Goal: Task Accomplishment & Management: Use online tool/utility

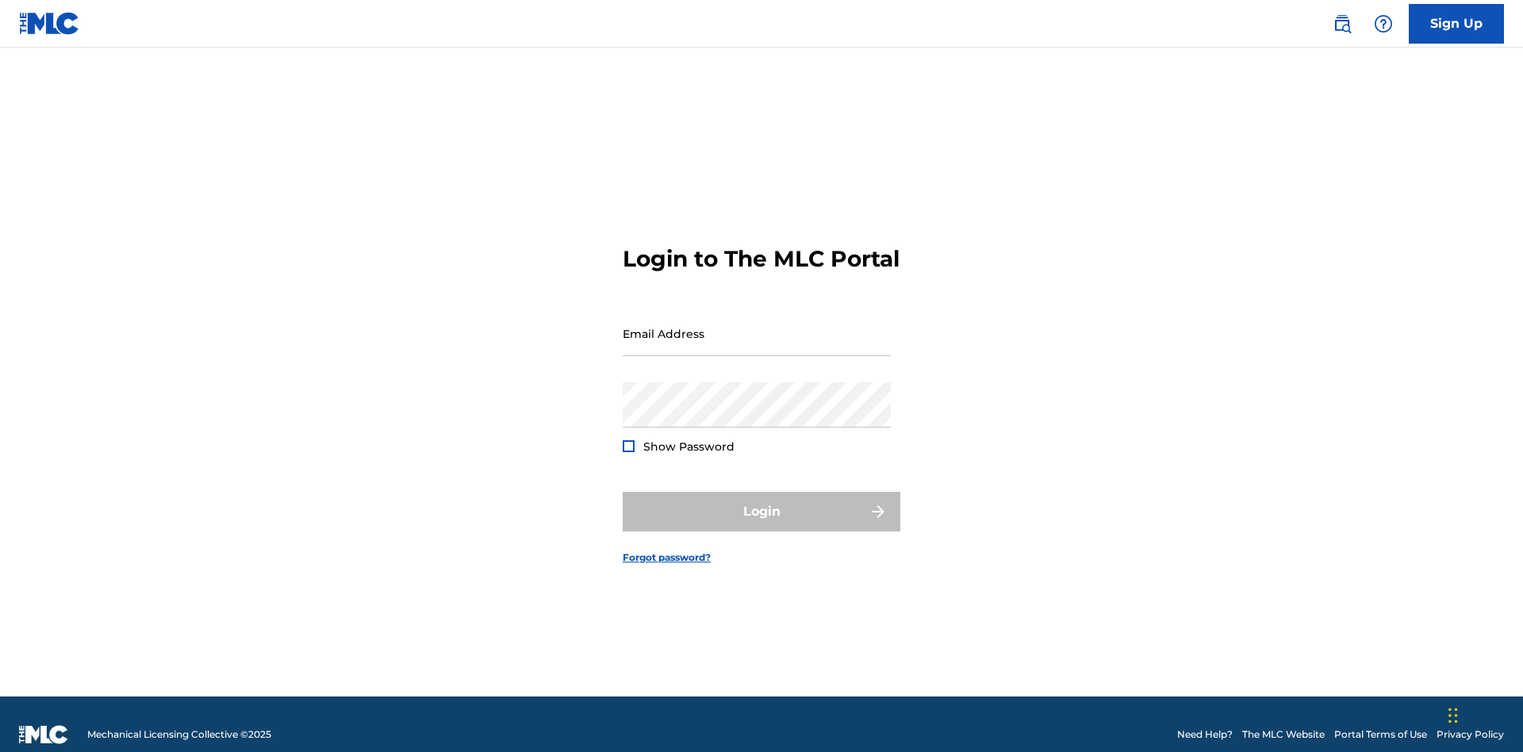
scroll to position [21, 0]
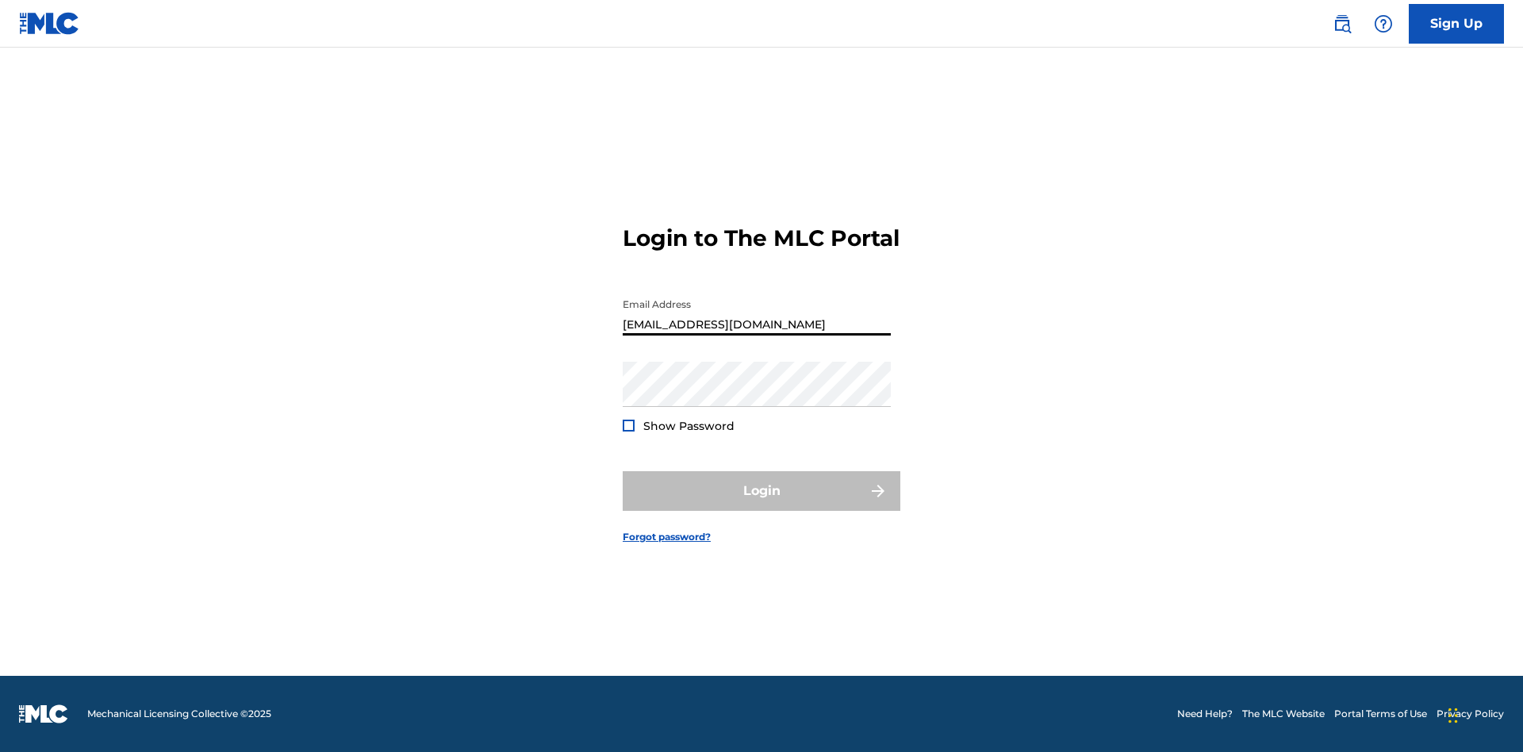
scroll to position [21, 0]
type input "[EMAIL_ADDRESS][DOMAIN_NAME]"
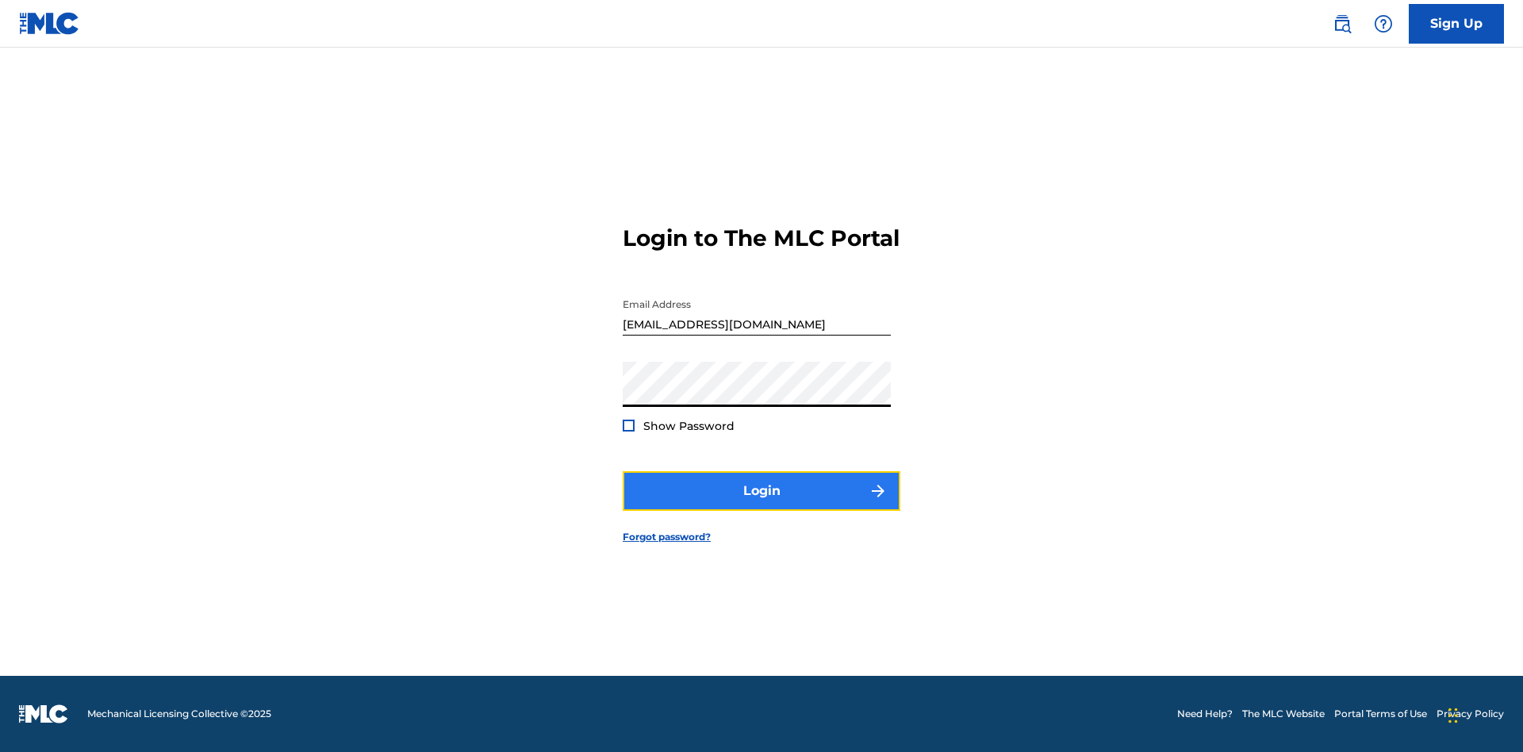
click at [761, 504] on button "Login" at bounding box center [762, 491] width 278 height 40
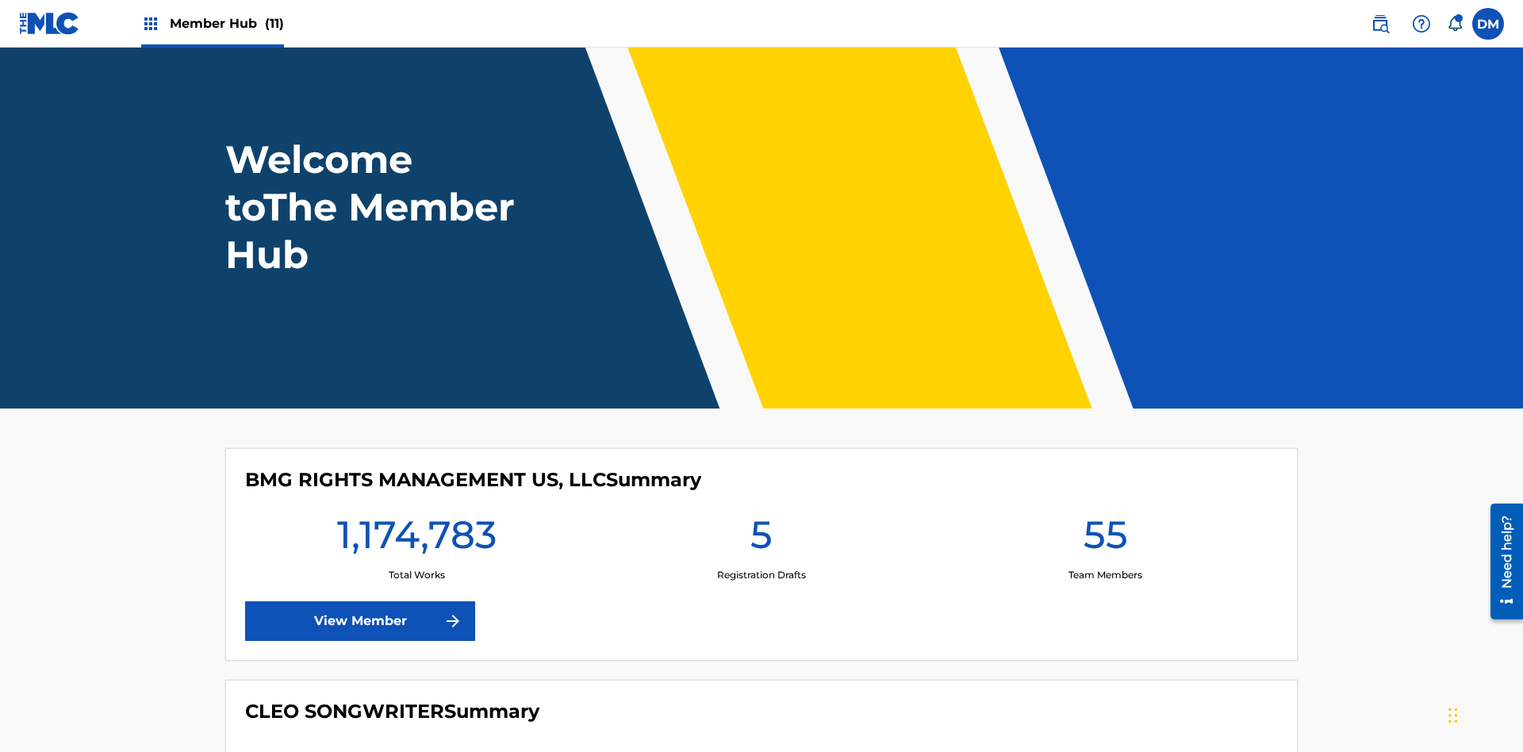
click at [226, 23] on span "Member Hub (11)" at bounding box center [227, 23] width 114 height 18
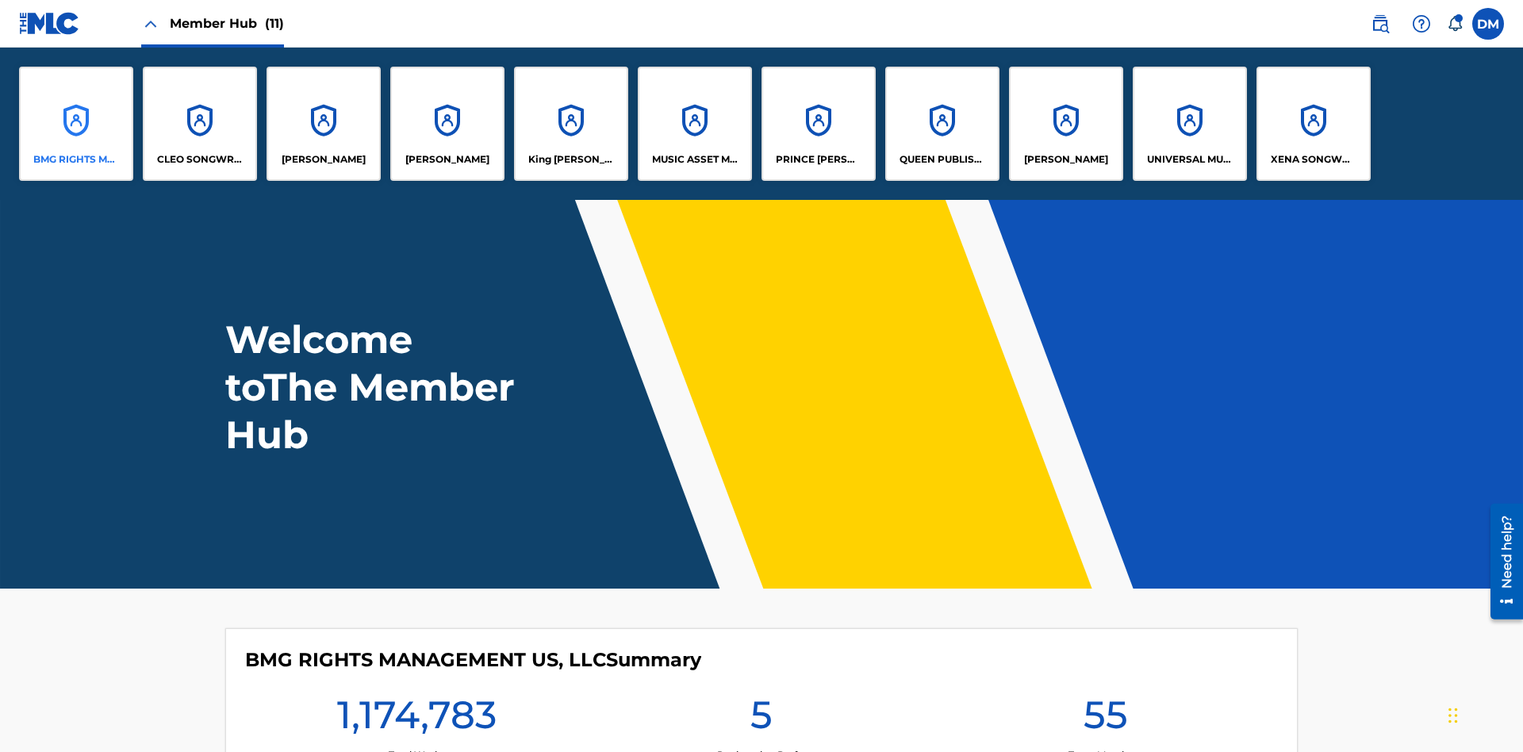
click at [76, 159] on p "BMG RIGHTS MANAGEMENT US, LLC" at bounding box center [76, 159] width 86 height 14
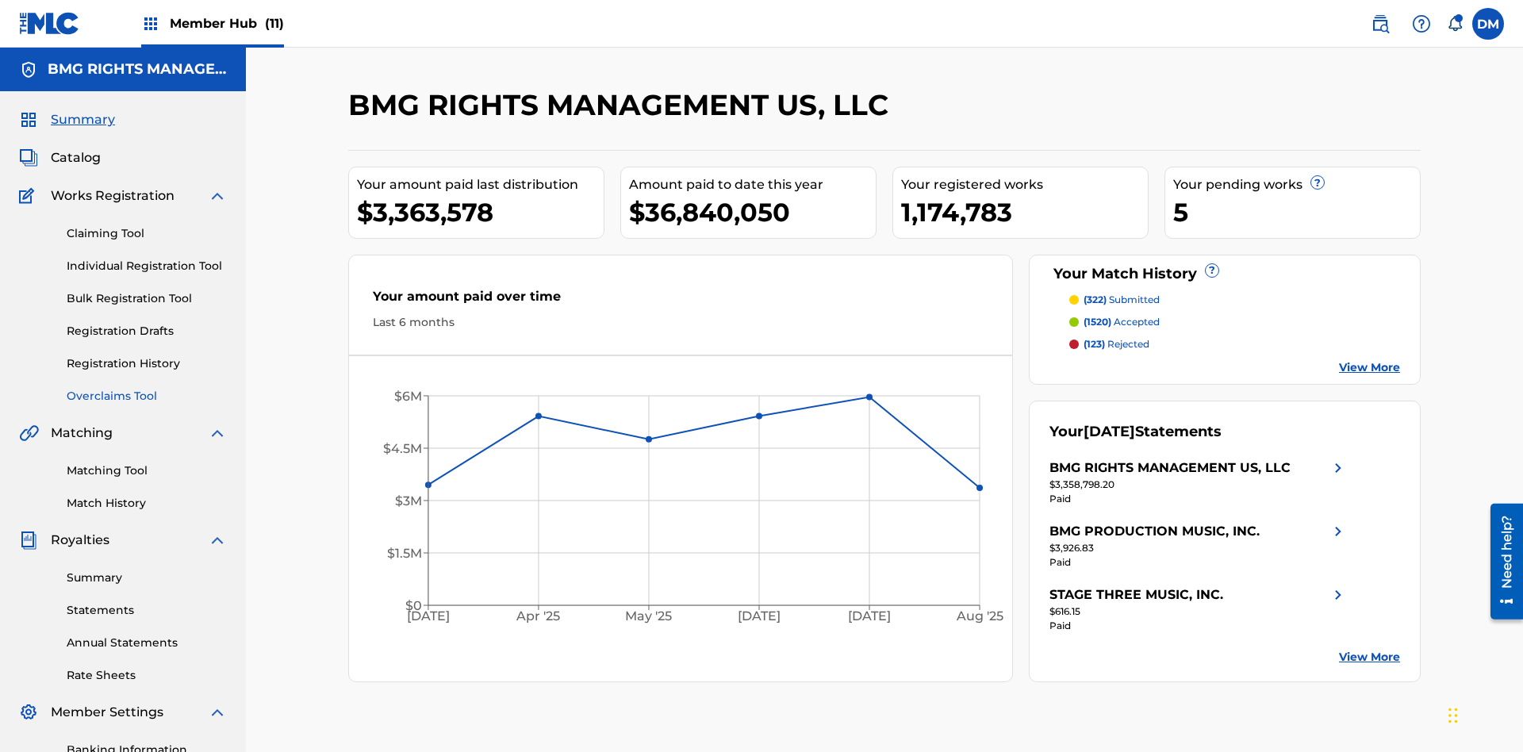
click at [147, 388] on link "Overclaims Tool" at bounding box center [147, 396] width 160 height 17
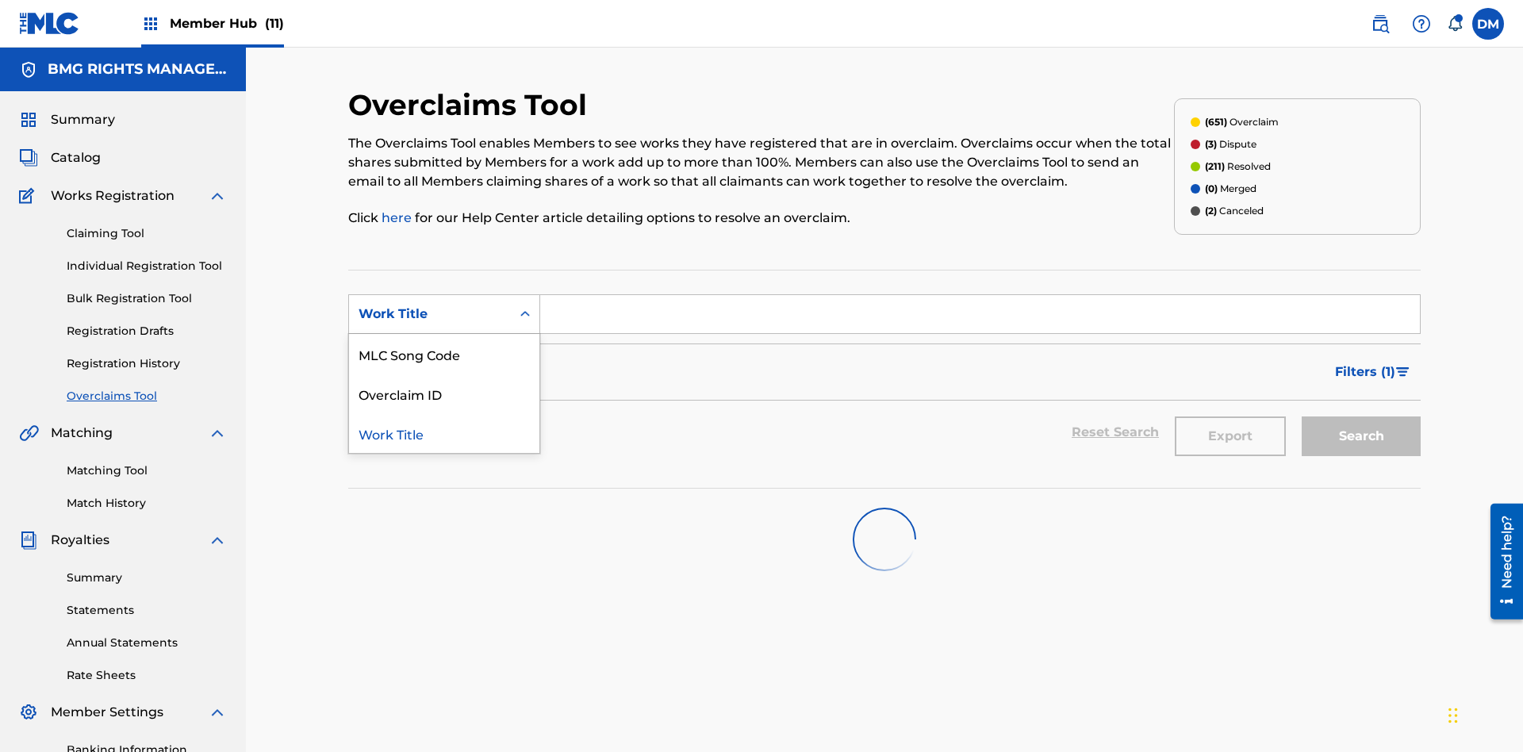
scroll to position [204, 0]
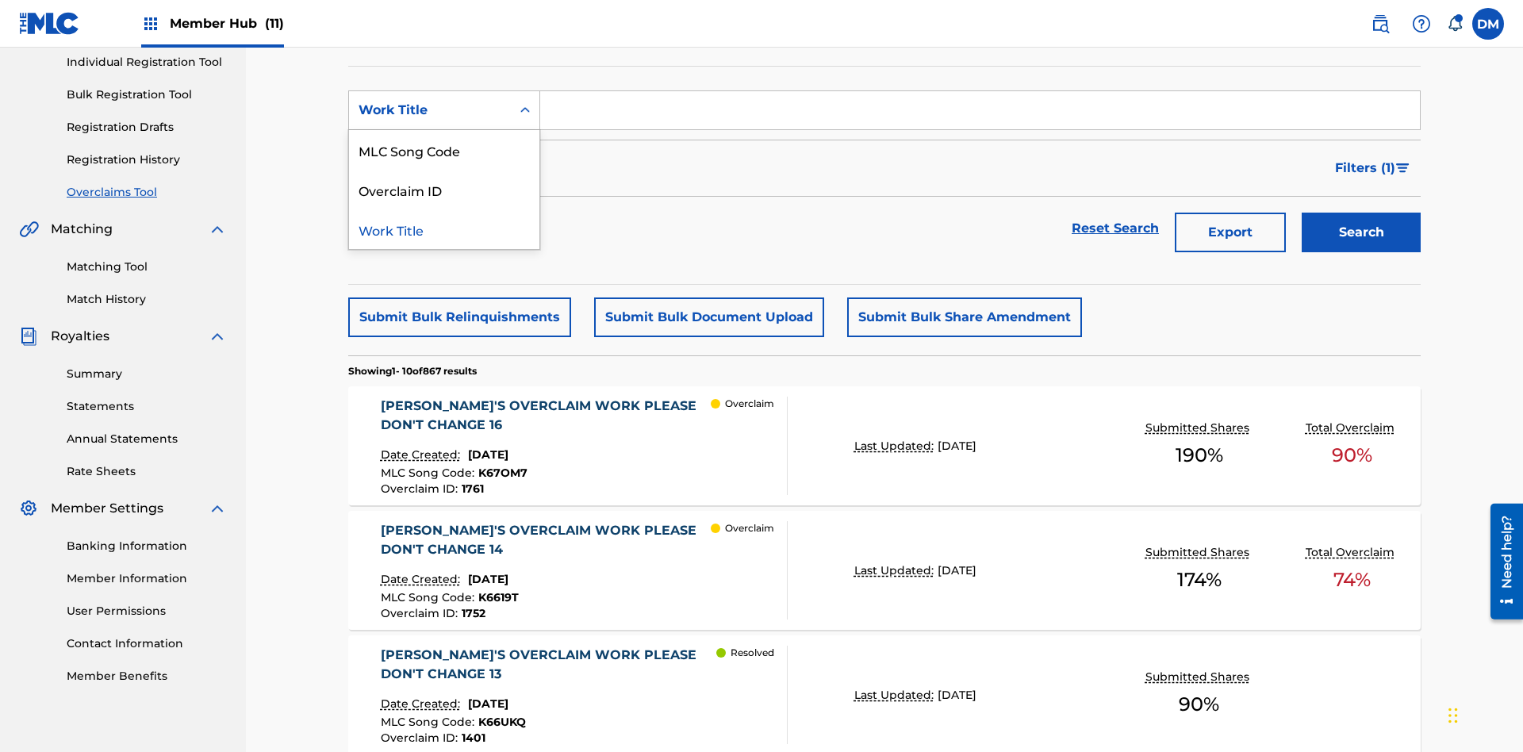
click at [444, 150] on div "MLC Song Code" at bounding box center [444, 150] width 190 height 40
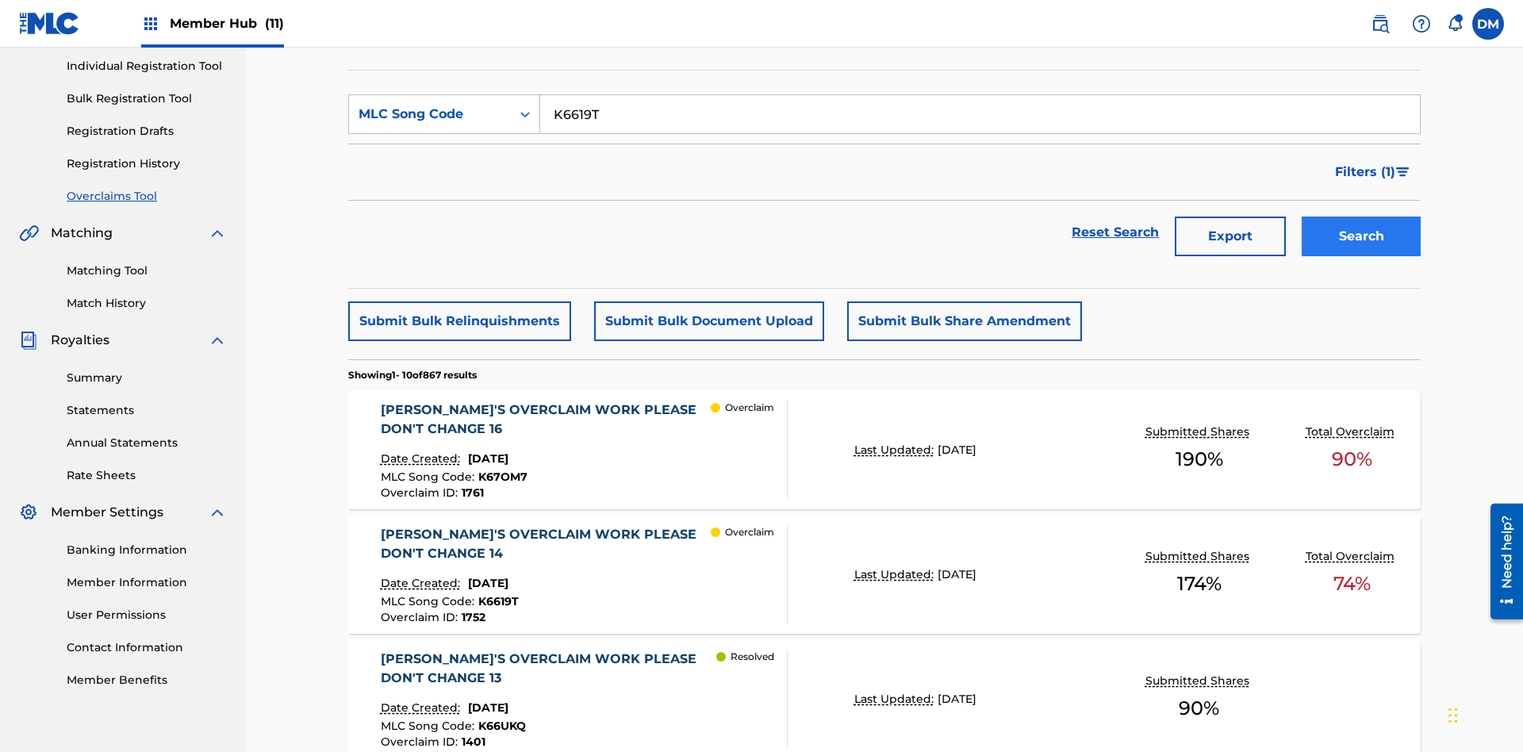
type input "K6619T"
click at [1361, 217] on button "Search" at bounding box center [1360, 237] width 119 height 40
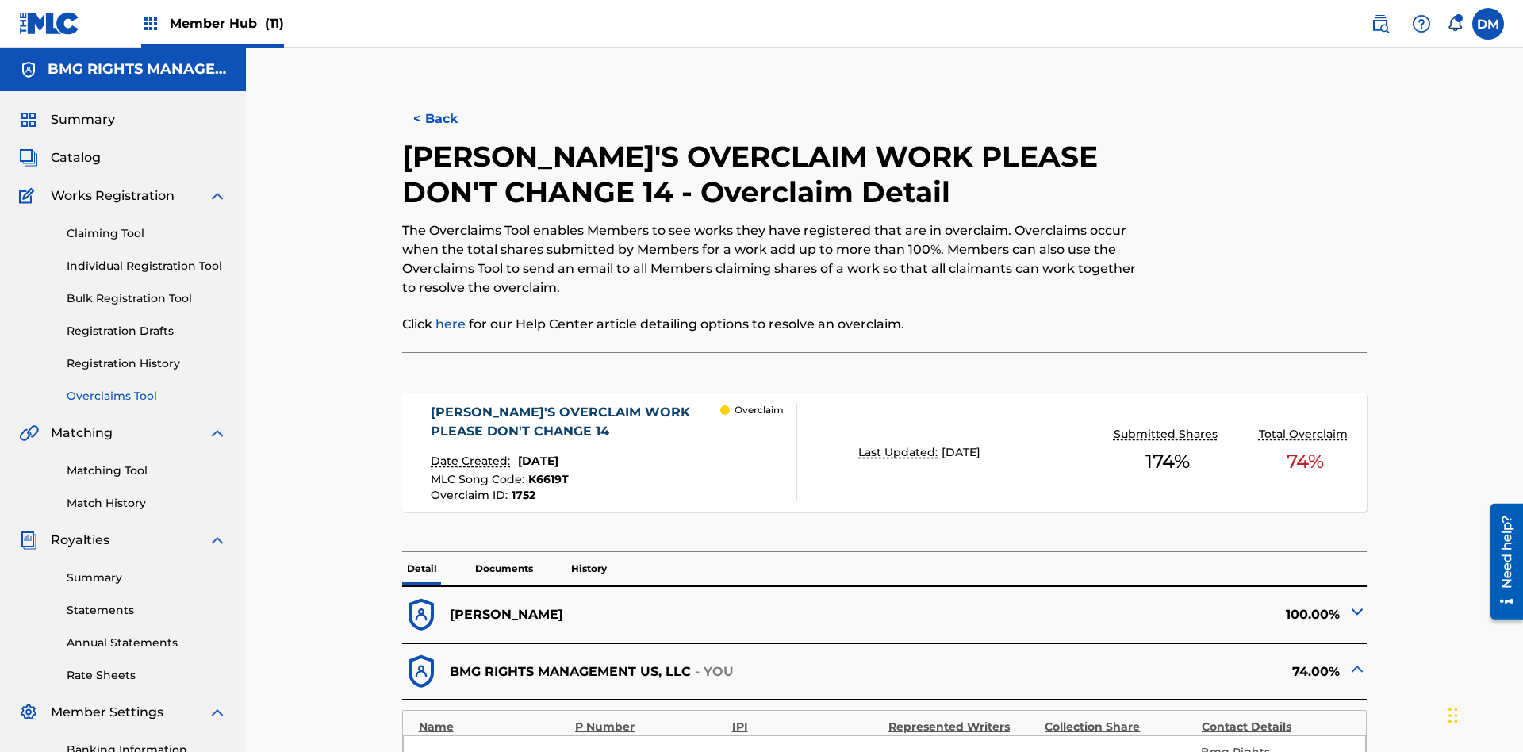
scroll to position [44, 0]
